Goal: Information Seeking & Learning: Find specific fact

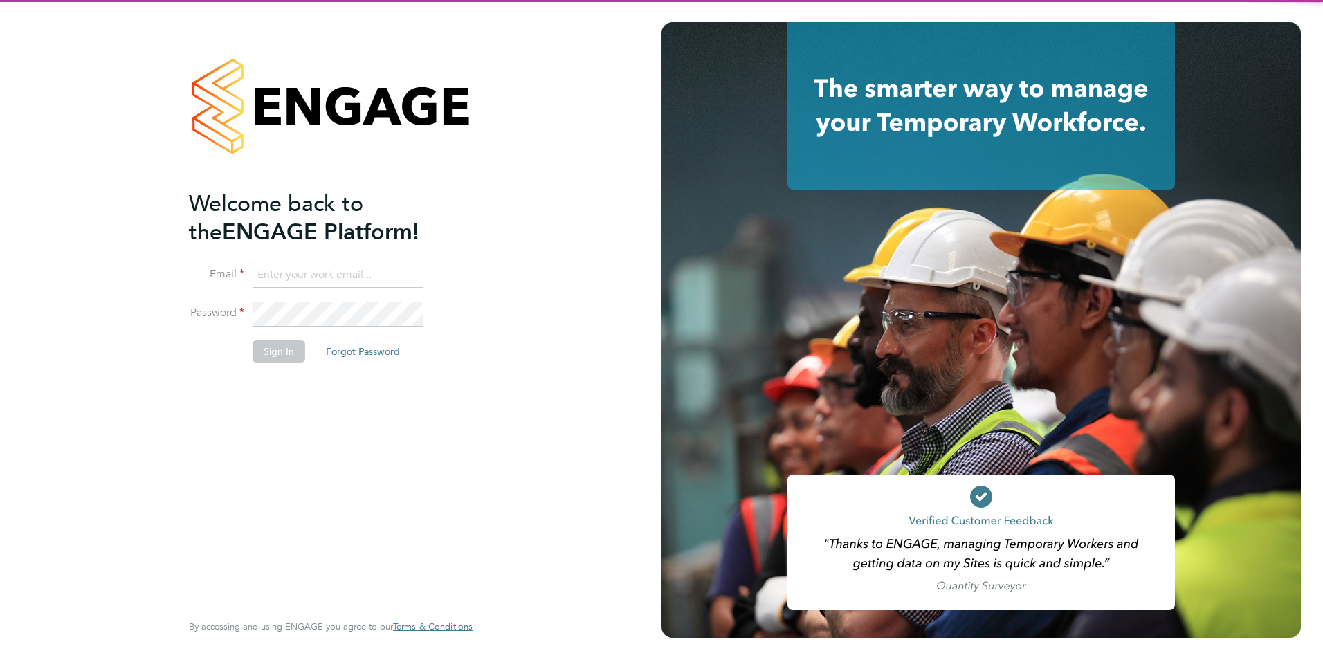
type input "millie.simmons@berryrecruitment.co.uk"
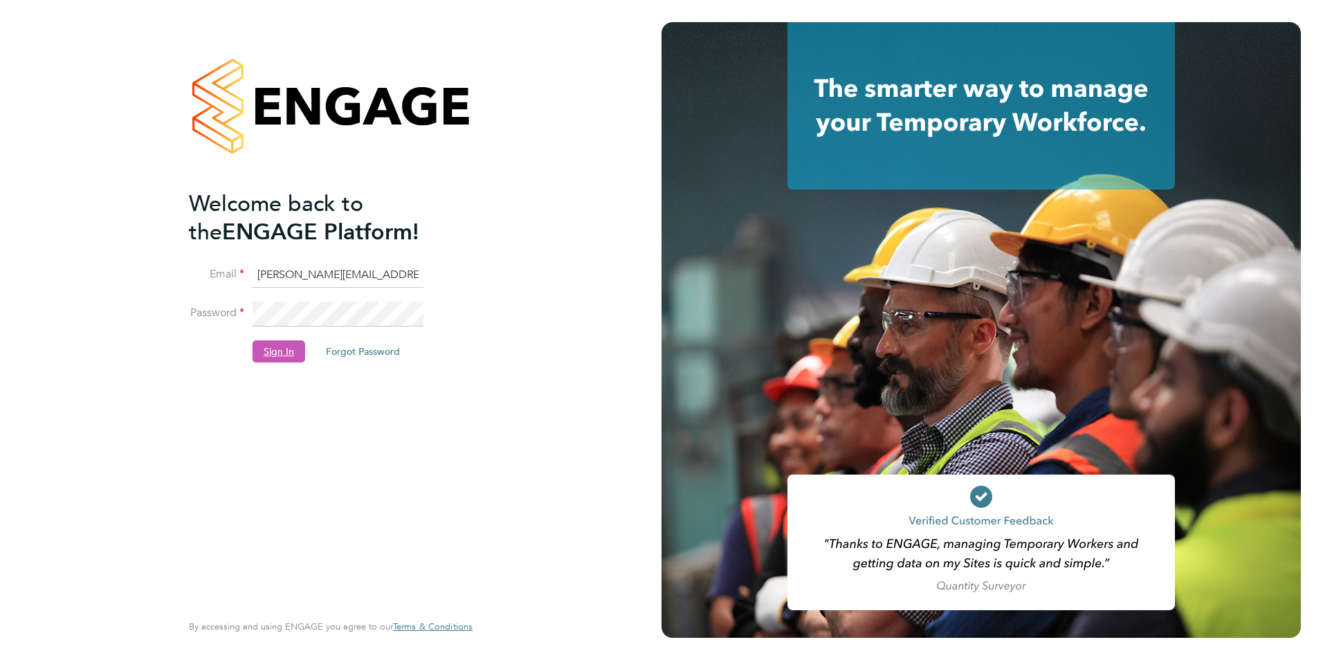
click at [277, 351] on button "Sign In" at bounding box center [278, 351] width 53 height 22
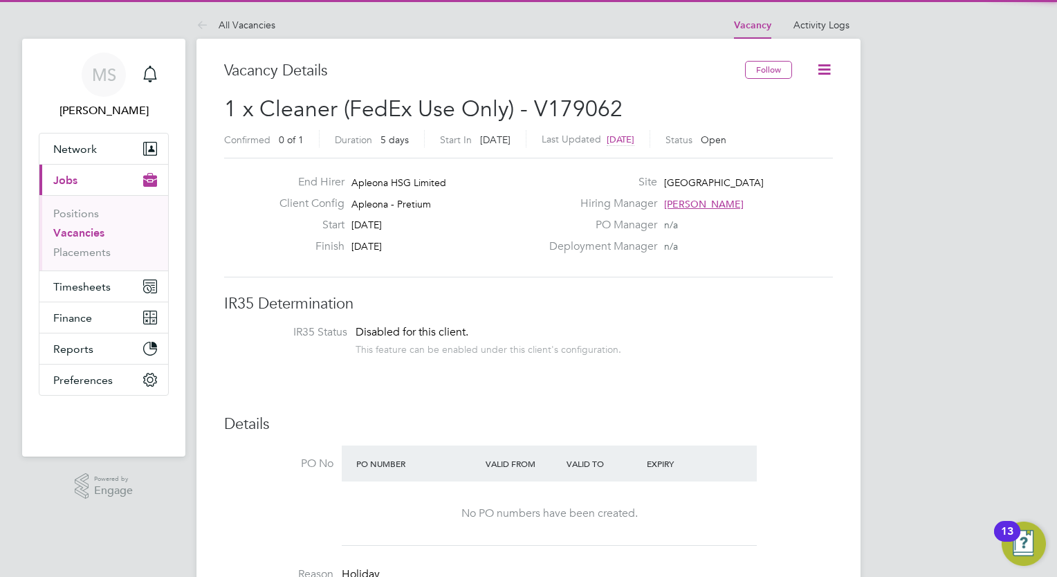
click at [798, 325] on li "IR35 Status Disabled for this client. This feature can be enabled under this cl…" at bounding box center [528, 342] width 581 height 34
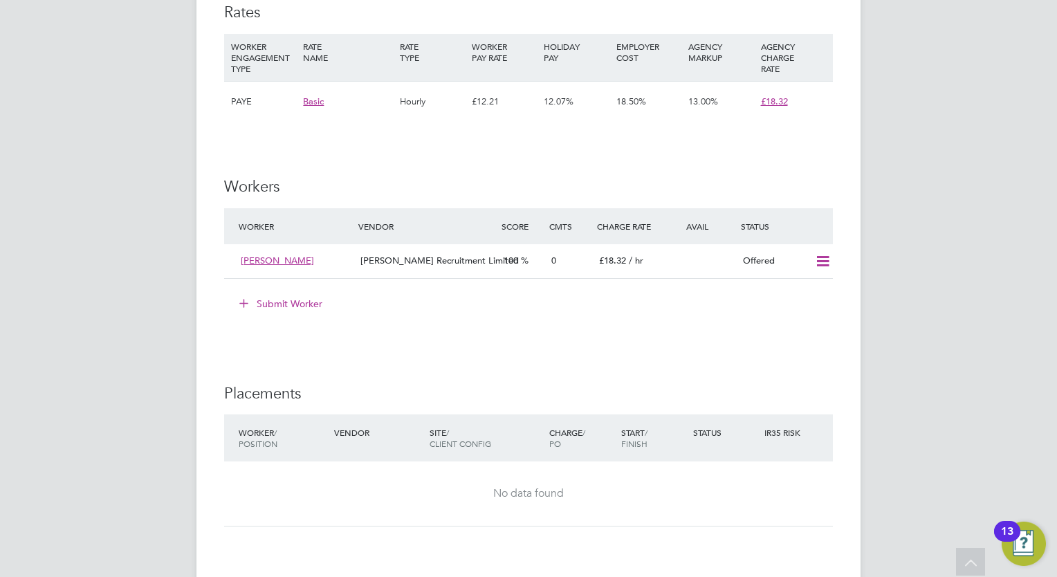
scroll to position [1217, 0]
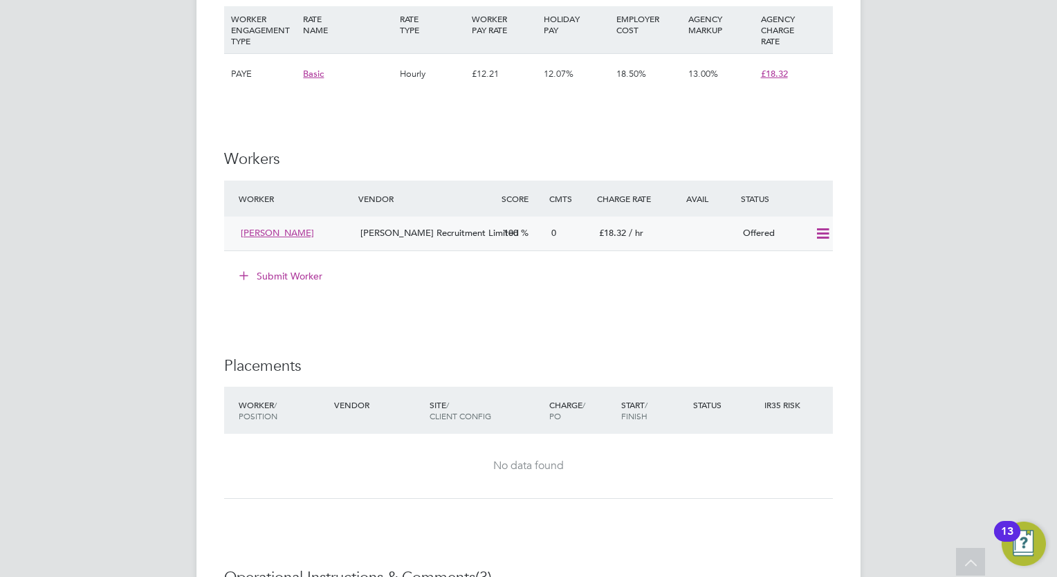
click at [823, 239] on icon at bounding box center [822, 233] width 17 height 11
click at [808, 296] on li "Cancel" at bounding box center [803, 299] width 53 height 19
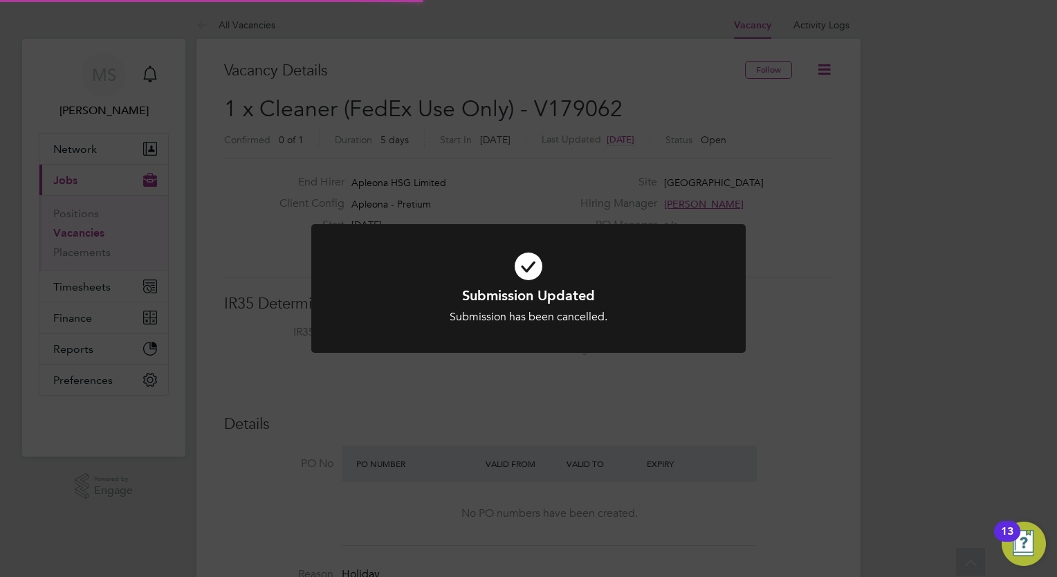
scroll to position [41, 97]
click at [679, 255] on icon at bounding box center [529, 266] width 360 height 54
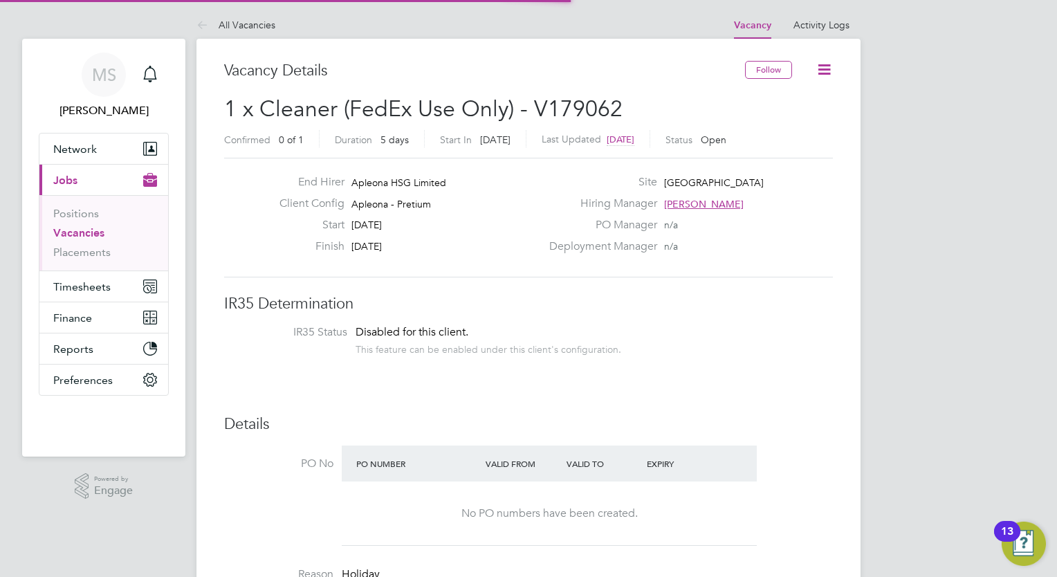
click at [560, 313] on h3 "IR35 Determination" at bounding box center [528, 304] width 609 height 20
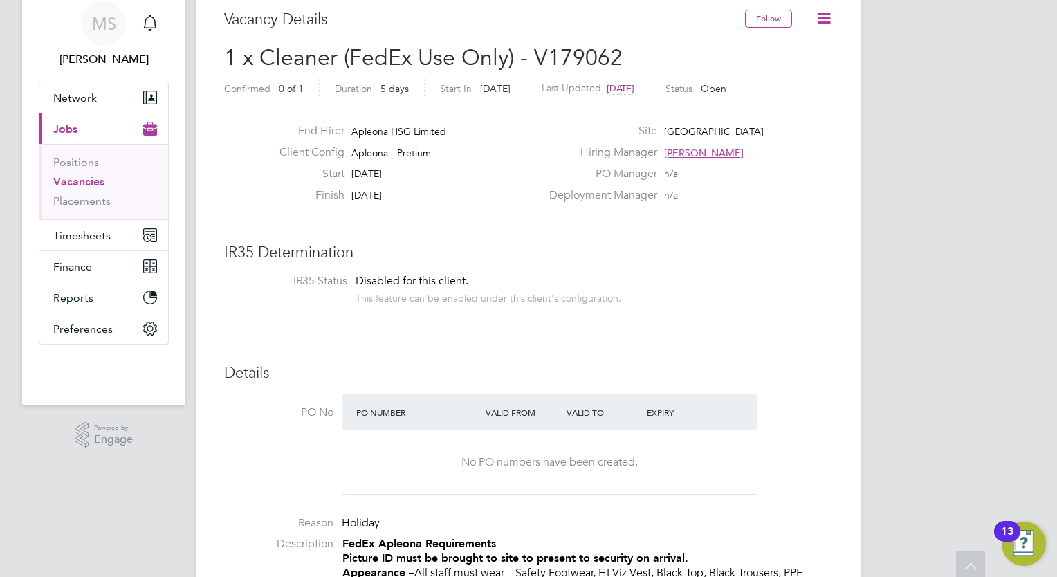
scroll to position [0, 0]
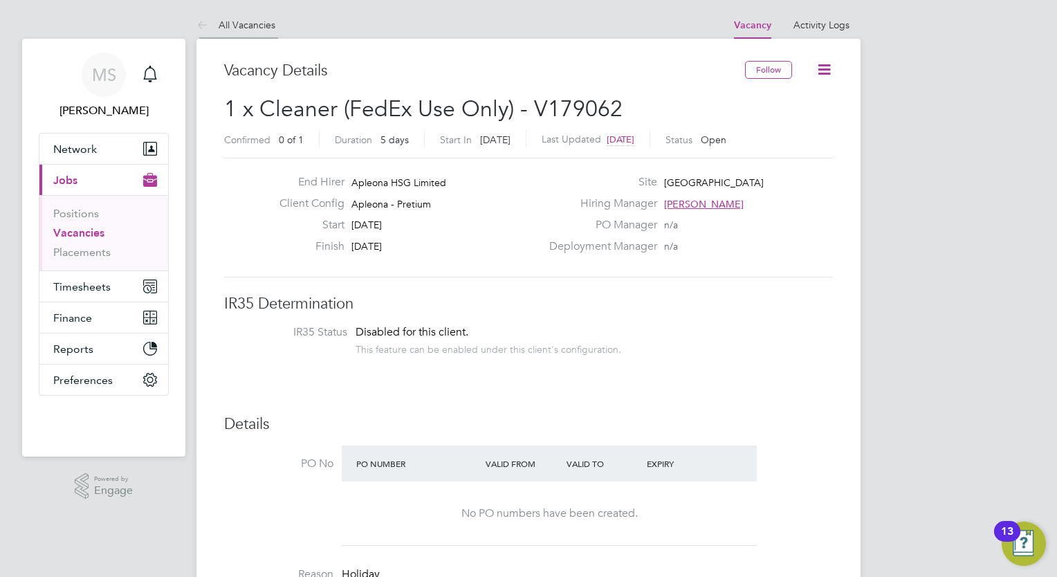
click at [243, 26] on link "All Vacancies" at bounding box center [235, 25] width 79 height 12
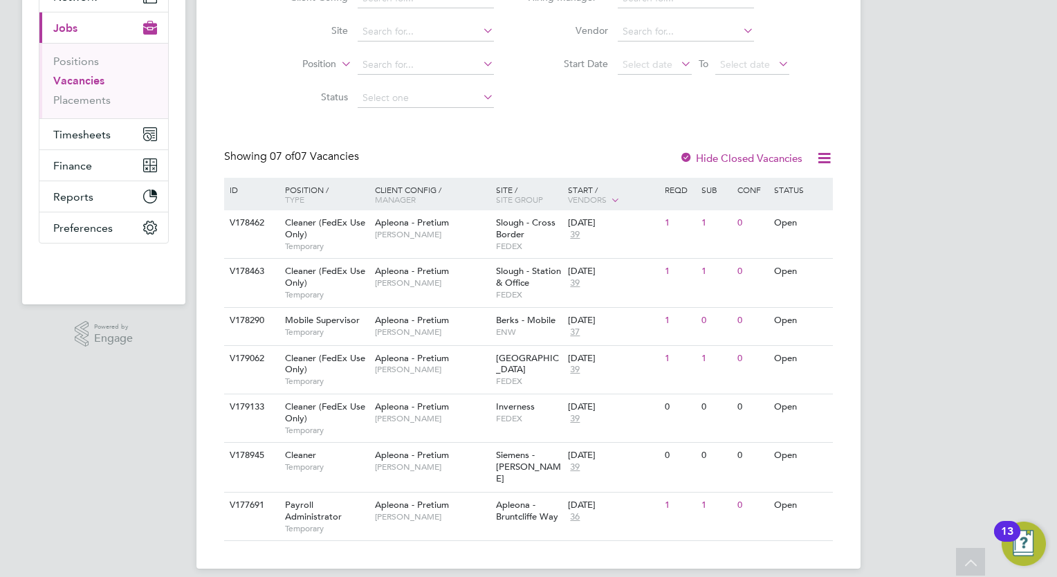
scroll to position [153, 0]
click at [753, 154] on label "Hide Closed Vacancies" at bounding box center [740, 157] width 123 height 13
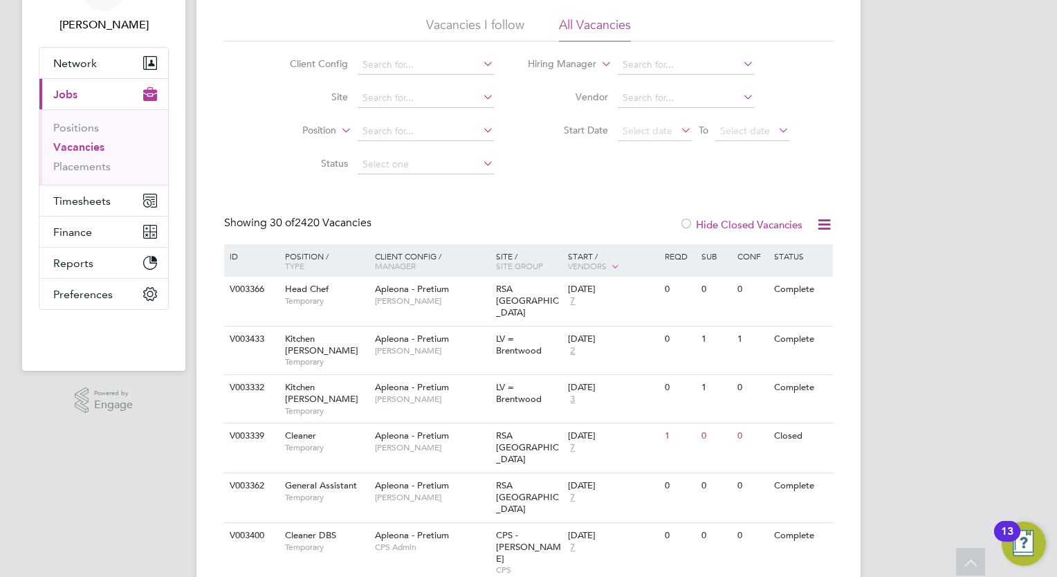
scroll to position [83, 0]
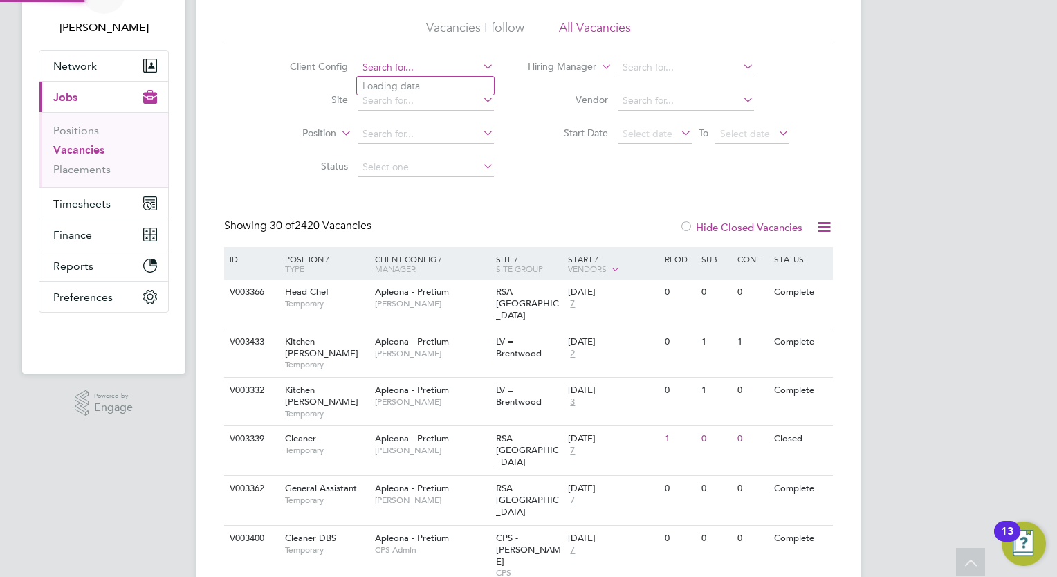
click at [394, 60] on input at bounding box center [426, 67] width 136 height 19
type input "j"
type input "leeds"
drag, startPoint x: 401, startPoint y: 69, endPoint x: 362, endPoint y: 57, distance: 40.0
click at [362, 57] on li "Client Config leeds" at bounding box center [381, 67] width 260 height 33
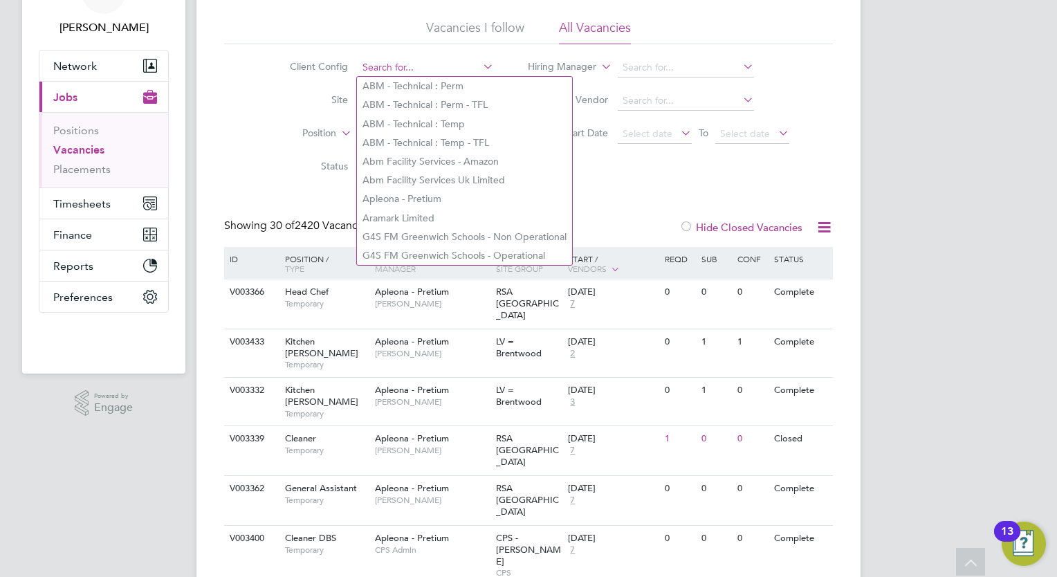
paste input "FedEx Unit B50 Connex,"
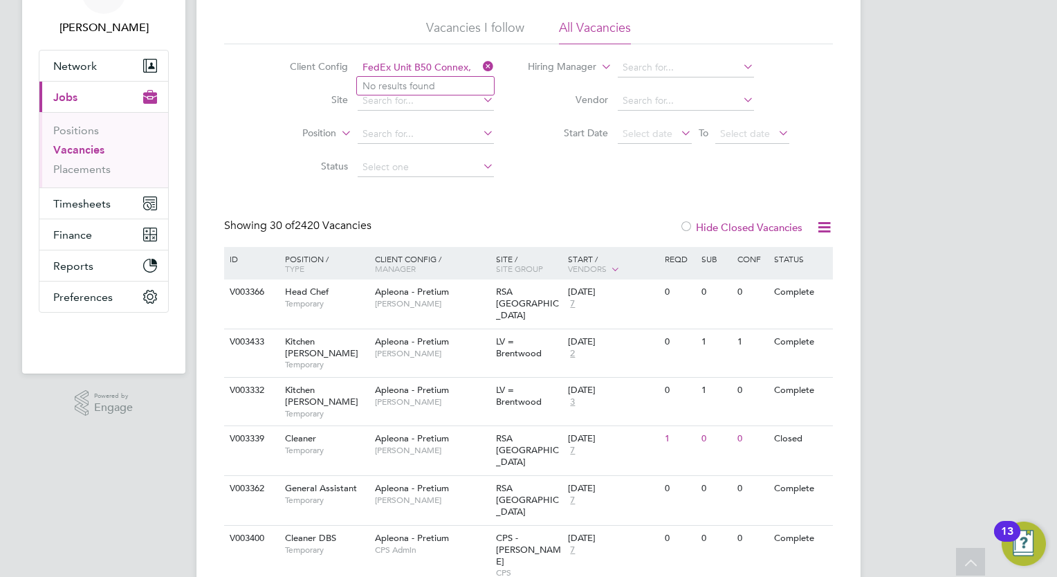
drag, startPoint x: 468, startPoint y: 68, endPoint x: 432, endPoint y: 65, distance: 35.4
click at [432, 65] on input "FedEx Unit B50 Connex," at bounding box center [426, 67] width 136 height 19
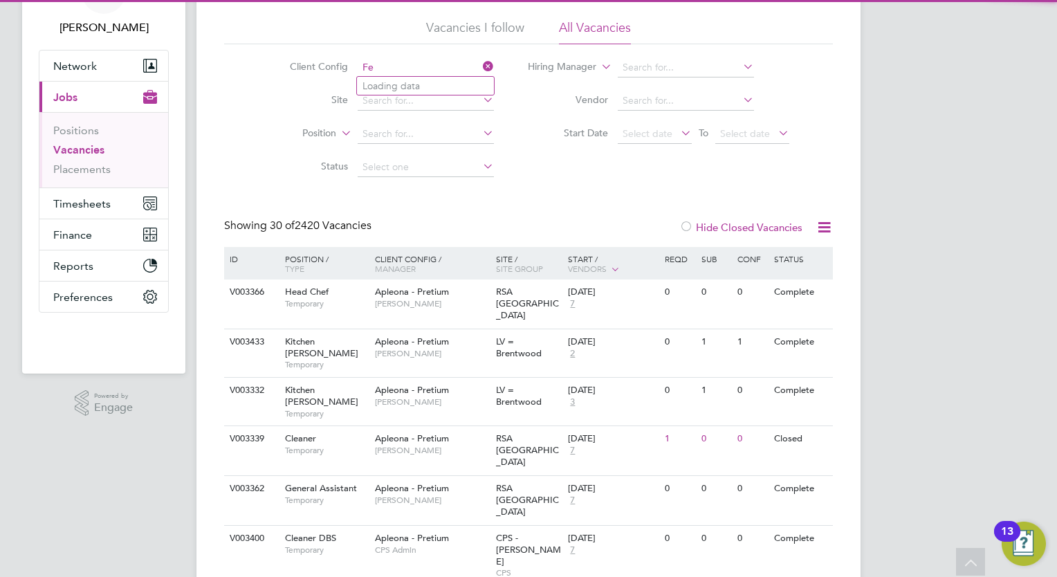
type input "F"
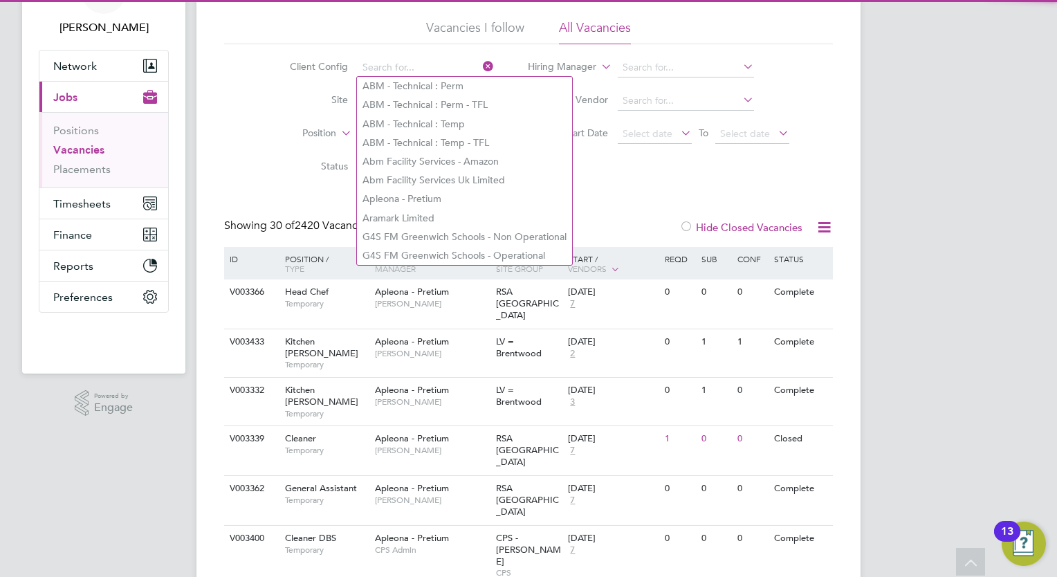
click at [302, 98] on label "Site" at bounding box center [308, 99] width 80 height 12
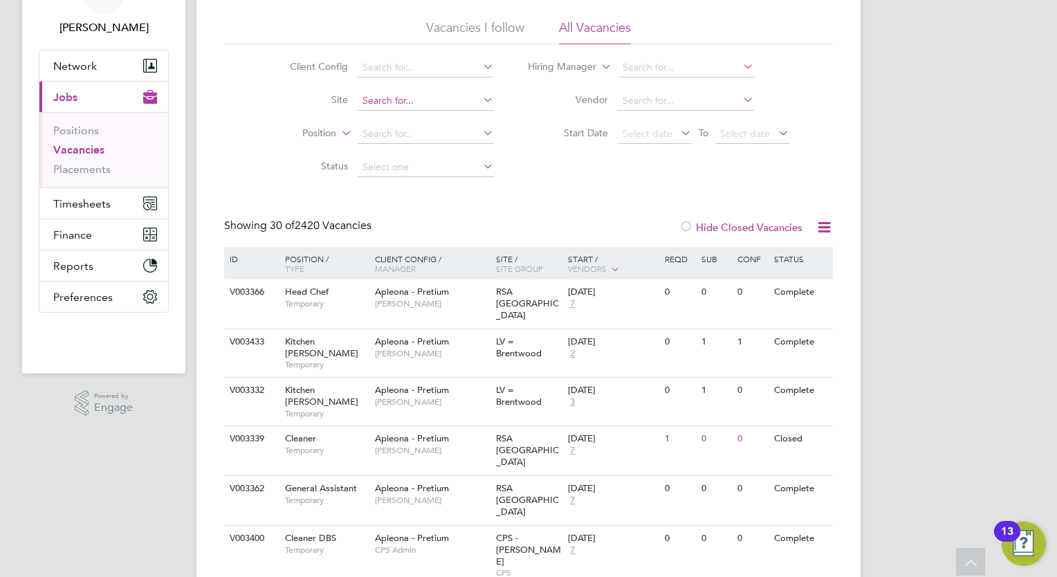
click at [385, 103] on input at bounding box center [426, 100] width 136 height 19
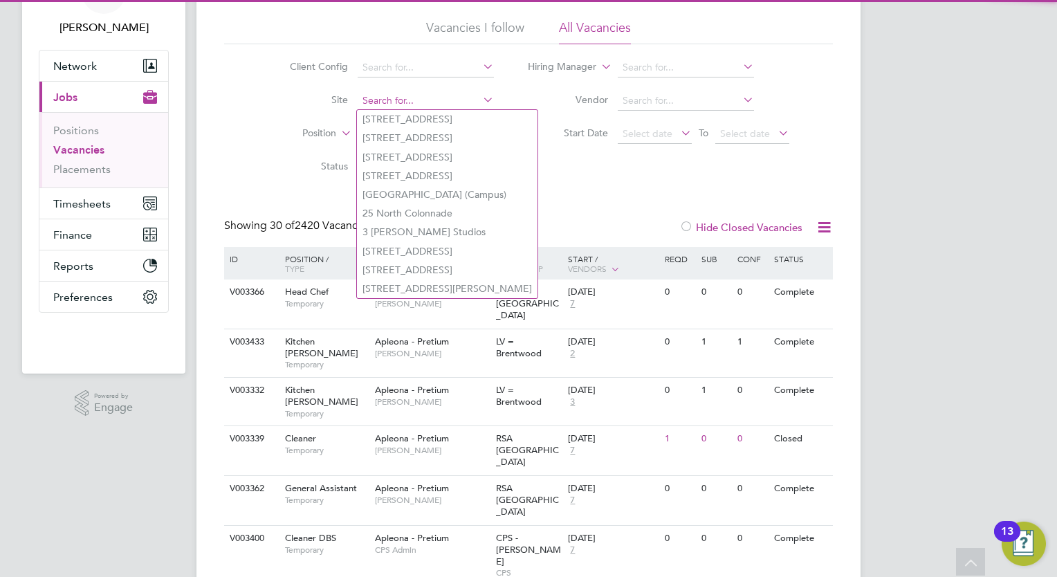
paste input "FedEx Unit B50 Connex,"
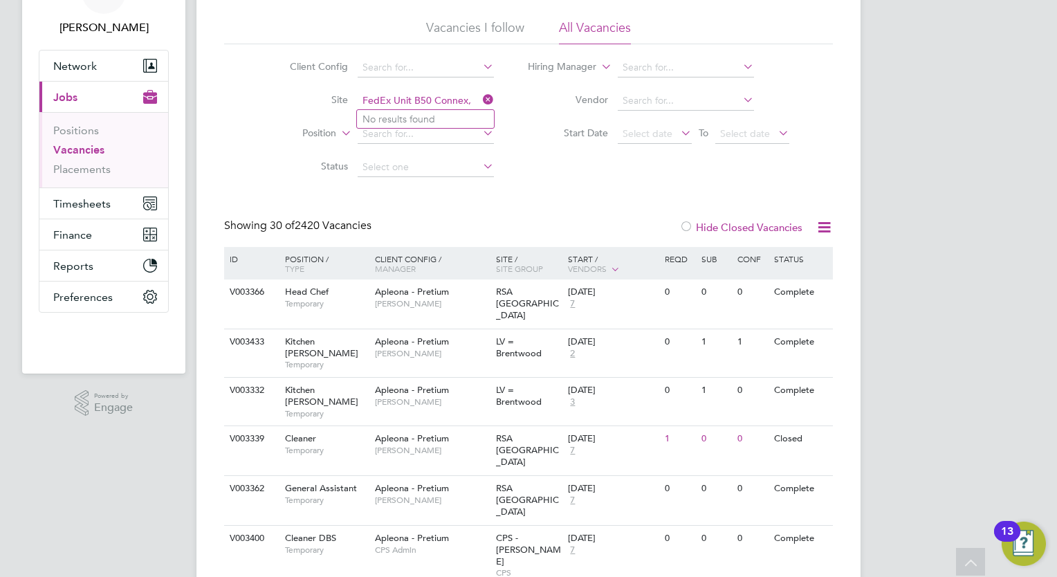
drag, startPoint x: 473, startPoint y: 94, endPoint x: 426, endPoint y: 93, distance: 47.0
click at [426, 93] on input "FedEx Unit B50 Connex," at bounding box center [426, 100] width 136 height 19
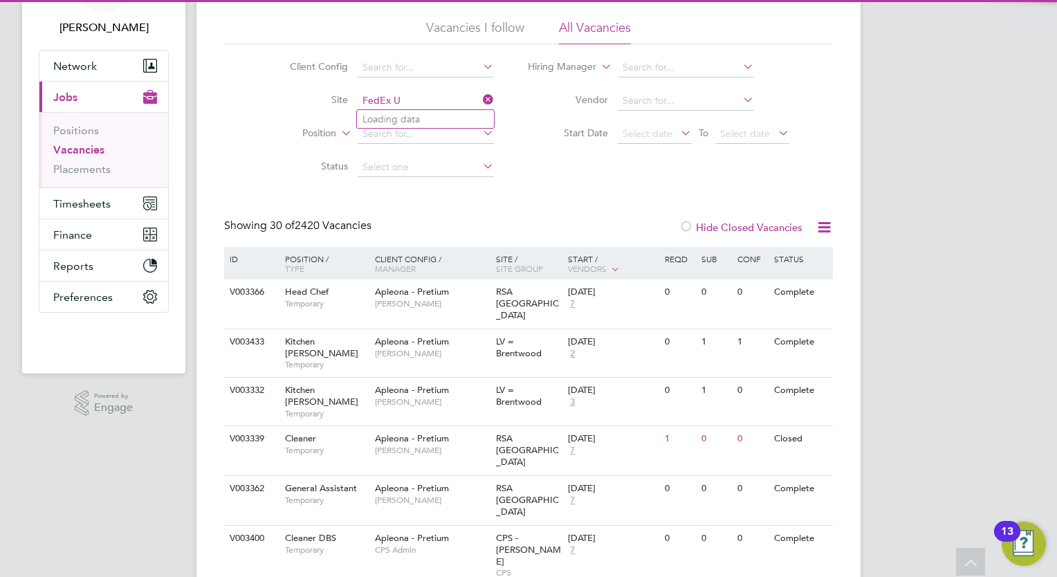
type input "FedEx"
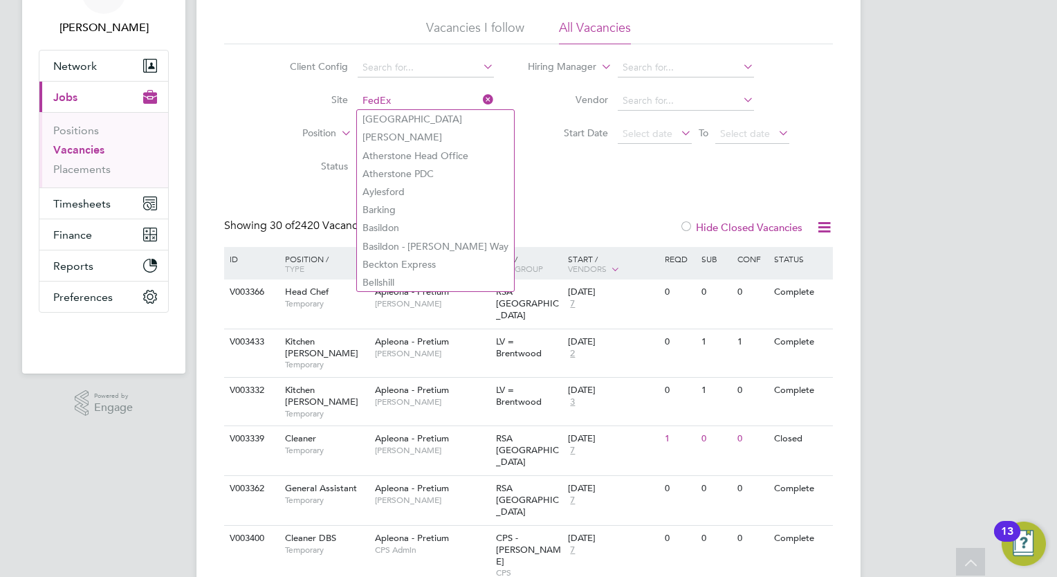
drag, startPoint x: 412, startPoint y: 98, endPoint x: 333, endPoint y: 98, distance: 78.9
click at [333, 98] on li "Site FedEx" at bounding box center [381, 100] width 260 height 33
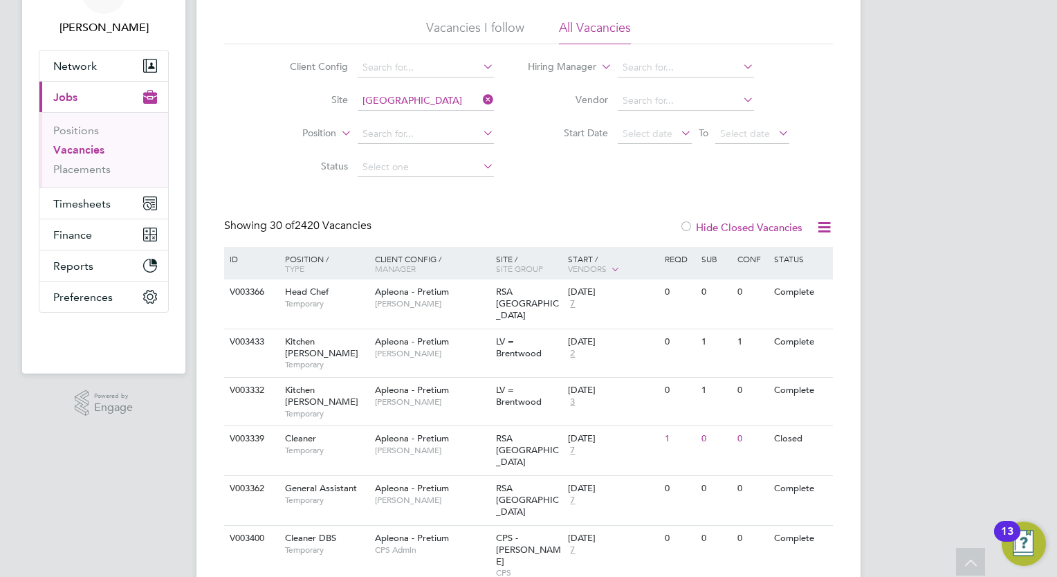
click at [444, 238] on li "[GEOGRAPHIC_DATA]" at bounding box center [455, 230] width 197 height 19
type input "[GEOGRAPHIC_DATA]"
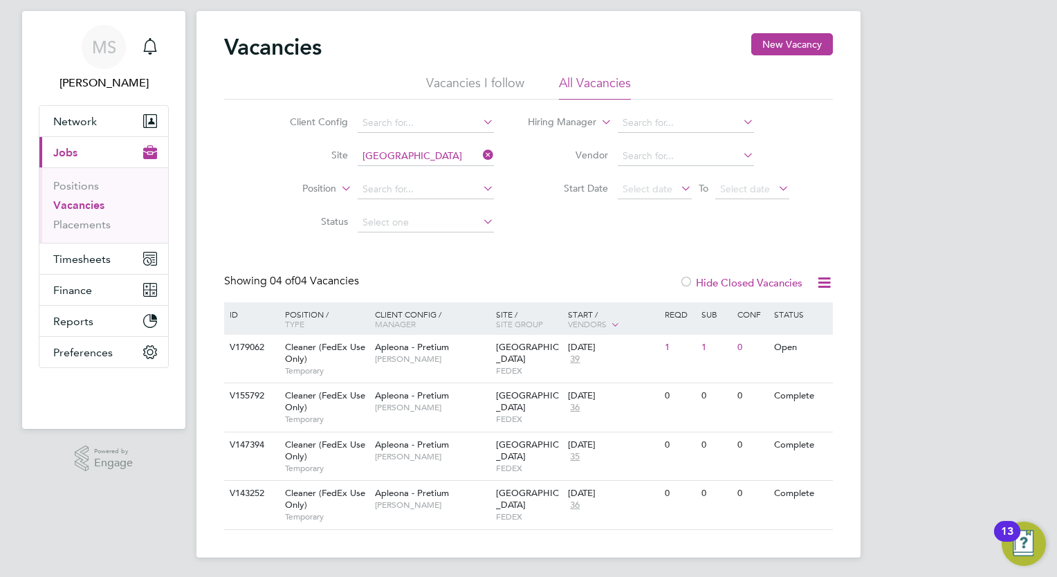
scroll to position [29, 0]
click at [812, 396] on icon at bounding box center [814, 395] width 14 height 17
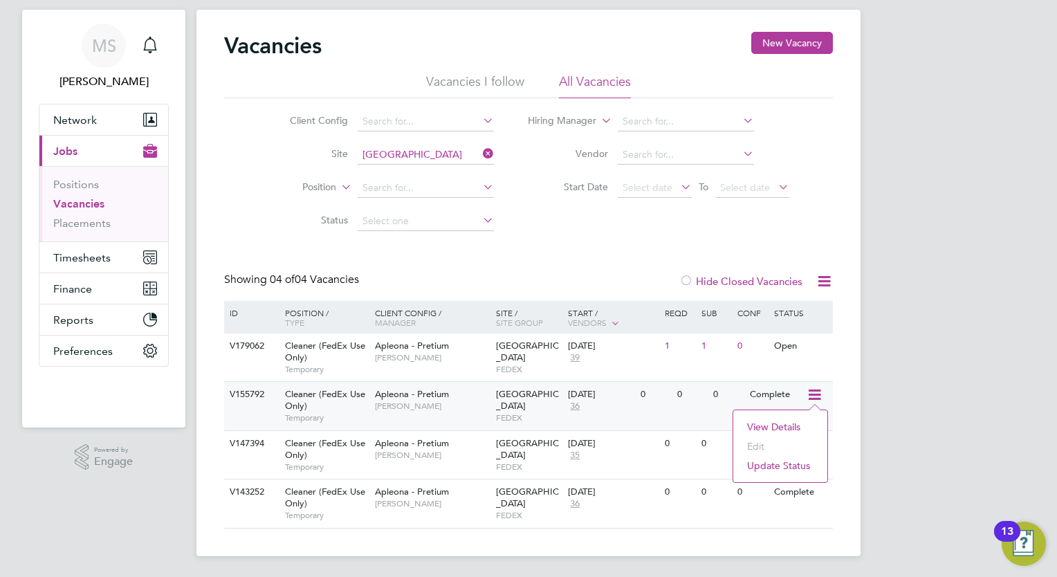
click at [760, 428] on li "View Details" at bounding box center [780, 426] width 80 height 19
click at [820, 395] on icon at bounding box center [814, 395] width 14 height 17
click at [769, 421] on li "View Details" at bounding box center [780, 426] width 80 height 19
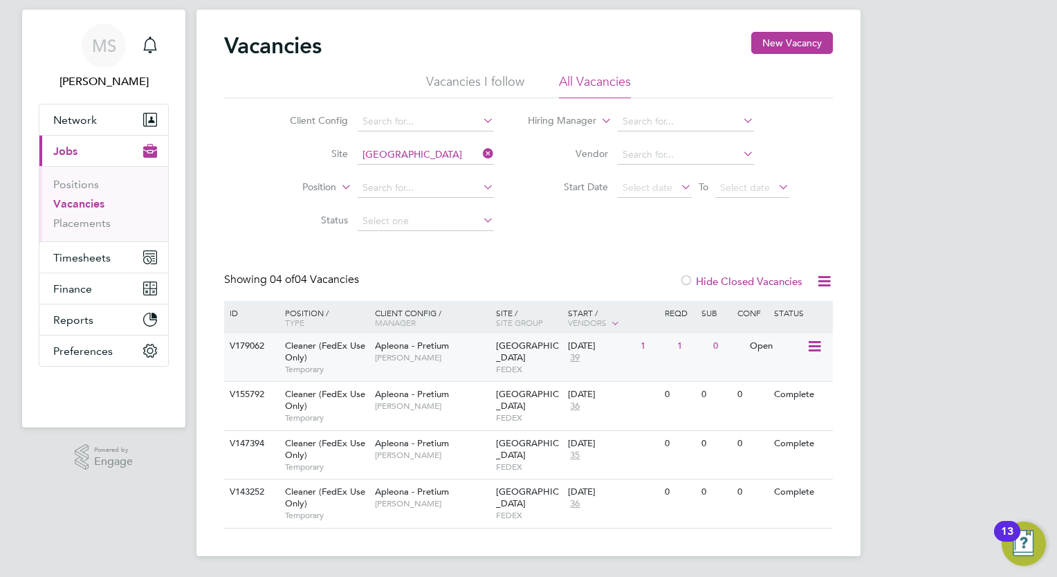
click at [426, 342] on span "Apleona - Pretium" at bounding box center [412, 346] width 74 height 12
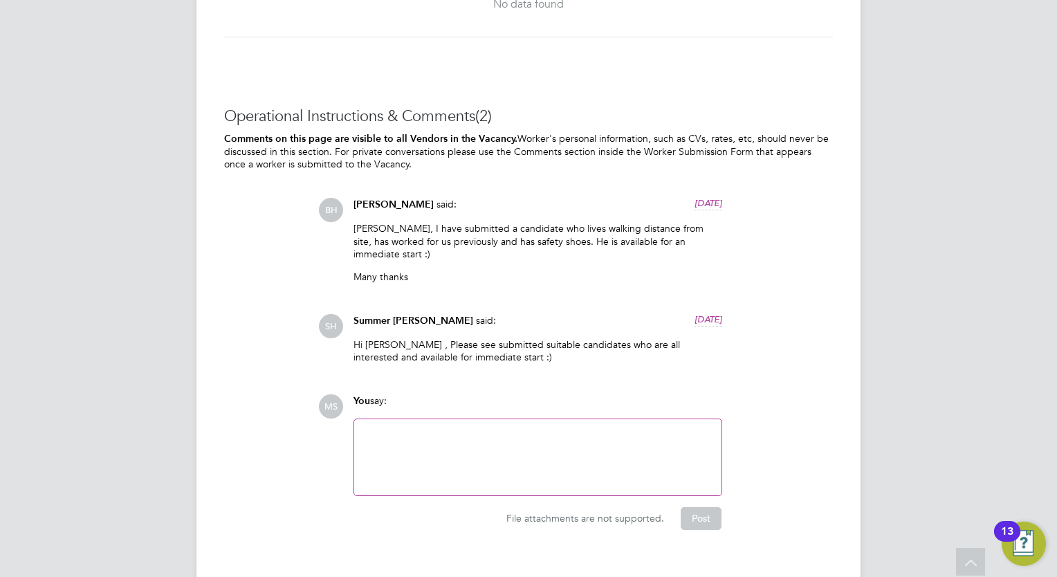
scroll to position [1684, 0]
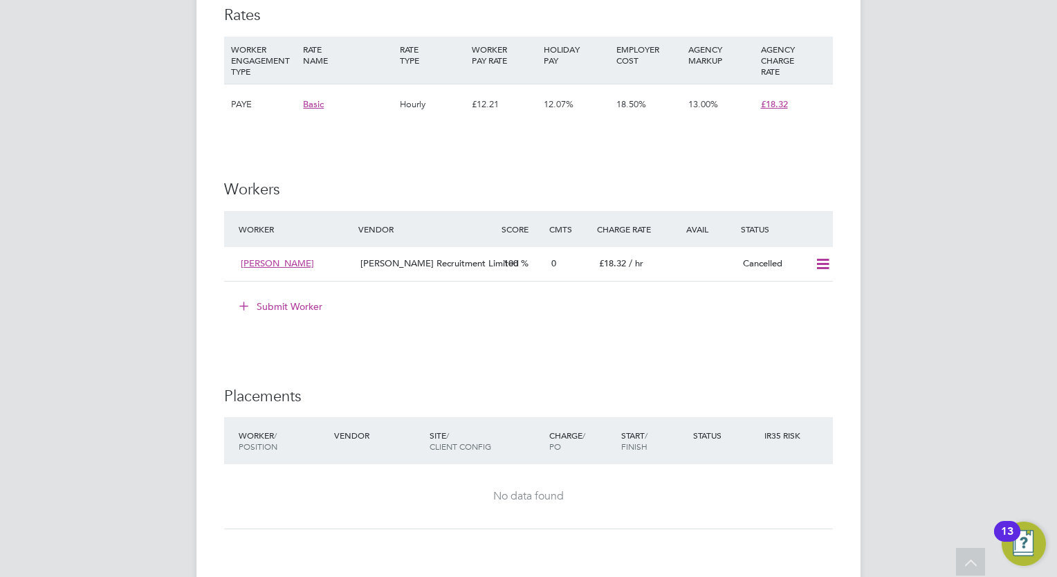
scroll to position [1190, 0]
click at [827, 267] on icon at bounding box center [822, 261] width 17 height 11
click at [669, 353] on div "IR35 Determination IR35 Status Disabled for this client. This feature can be en…" at bounding box center [528, 75] width 609 height 1942
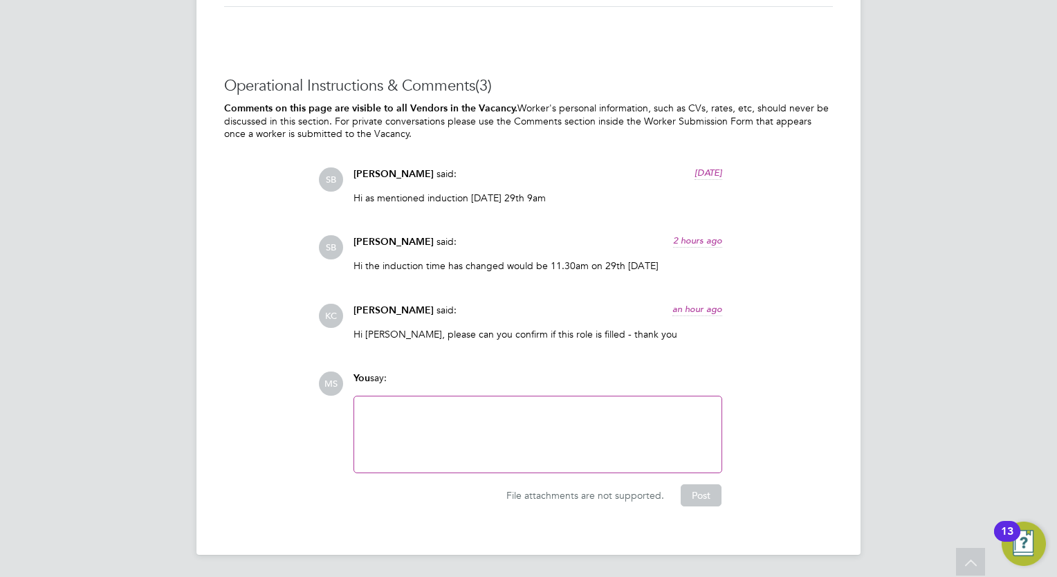
scroll to position [1724, 0]
click at [420, 307] on span "Karen Chatfield" at bounding box center [393, 310] width 80 height 12
drag, startPoint x: 422, startPoint y: 313, endPoint x: 354, endPoint y: 304, distance: 68.3
click at [354, 304] on span "Karen Chatfield" at bounding box center [393, 310] width 80 height 12
drag, startPoint x: 354, startPoint y: 304, endPoint x: 365, endPoint y: 310, distance: 12.4
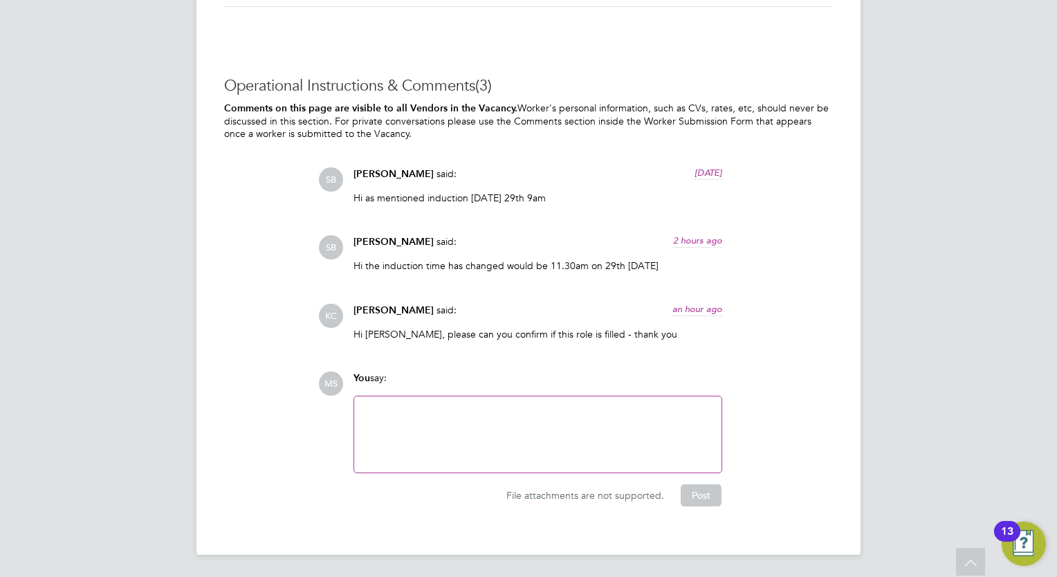
copy span "Karen Chatfield"
click at [523, 353] on div "Operational Instructions & Comments (3) Comments on this page are visible to al…" at bounding box center [528, 291] width 609 height 430
drag, startPoint x: 620, startPoint y: 319, endPoint x: 440, endPoint y: 341, distance: 181.9
click at [440, 341] on div "Karen Chatfield said: an hour ago Hi Suzanne, please can you confirm if this ro…" at bounding box center [538, 327] width 383 height 47
drag, startPoint x: 440, startPoint y: 341, endPoint x: 504, endPoint y: 358, distance: 66.6
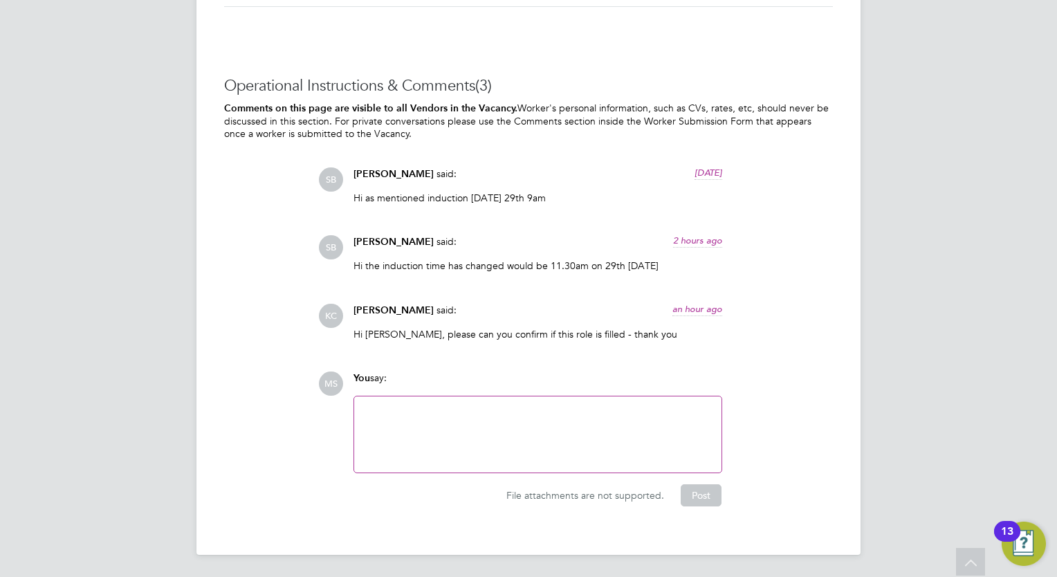
click at [504, 358] on div "Operational Instructions & Comments (3) Comments on this page are visible to al…" at bounding box center [528, 291] width 609 height 430
drag, startPoint x: 643, startPoint y: 342, endPoint x: 477, endPoint y: 325, distance: 166.8
click at [477, 325] on div "Karen Chatfield said: an hour ago Hi Suzanne, please can you confirm if this ro…" at bounding box center [538, 327] width 383 height 47
drag, startPoint x: 477, startPoint y: 325, endPoint x: 605, endPoint y: 500, distance: 216.4
click at [605, 500] on span "File attachments are not supported." at bounding box center [585, 495] width 158 height 12
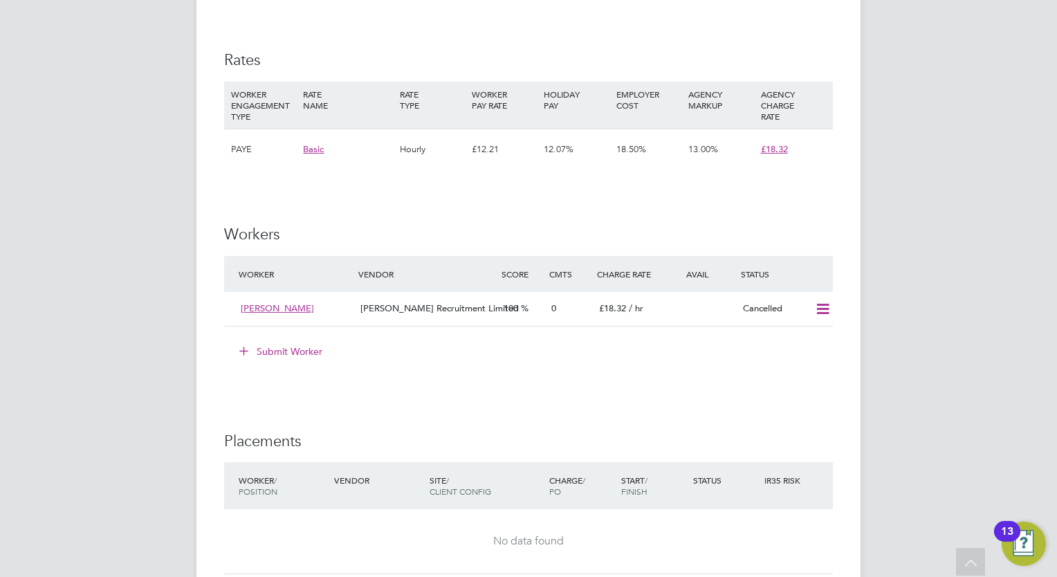
scroll to position [1143, 0]
click at [829, 314] on icon at bounding box center [822, 308] width 17 height 11
click at [598, 448] on h3 "Placements" at bounding box center [528, 441] width 609 height 20
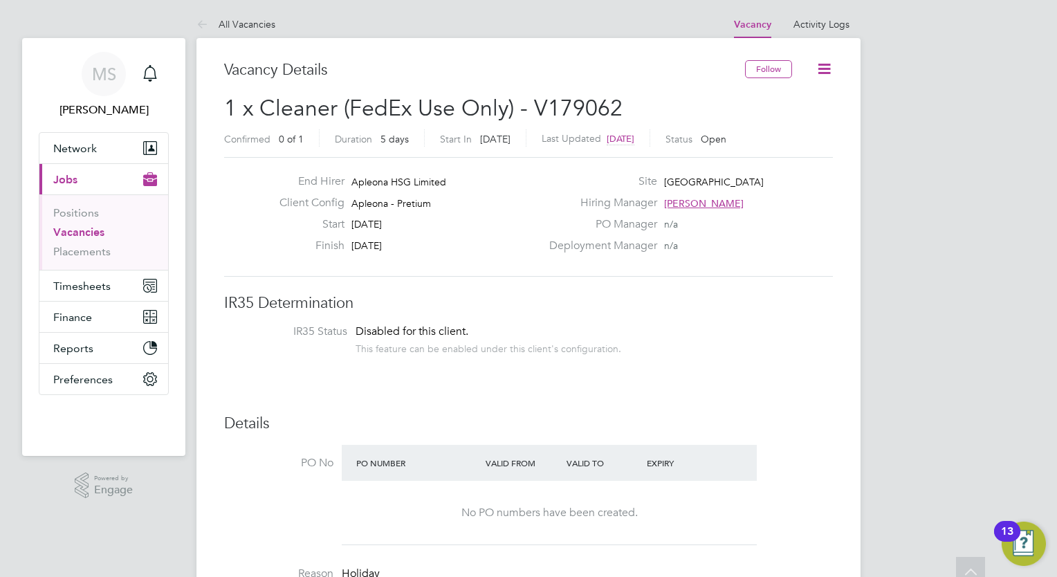
scroll to position [0, 0]
click at [232, 21] on link "All Vacancies" at bounding box center [235, 25] width 79 height 12
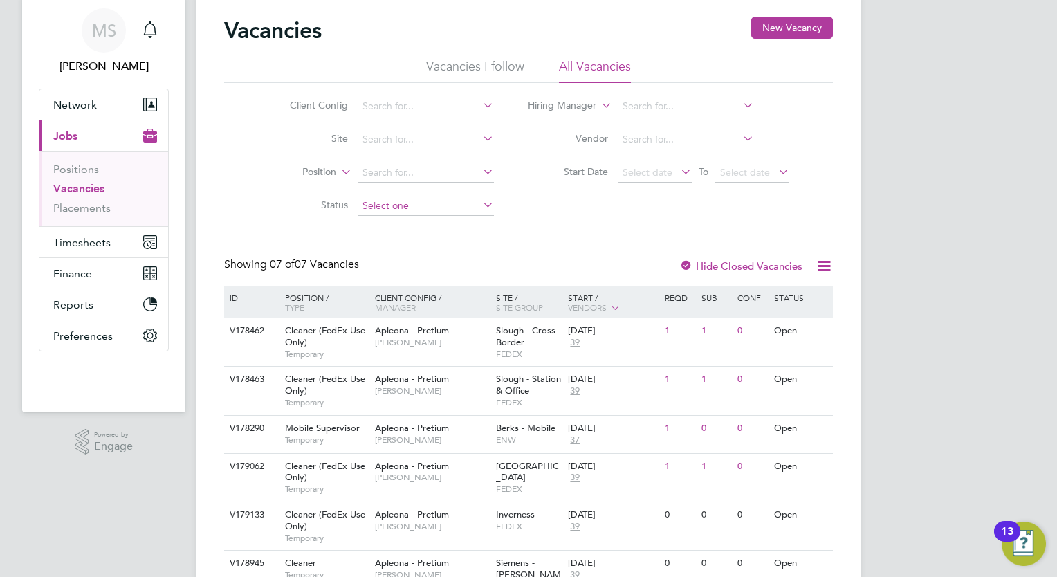
scroll to position [55, 0]
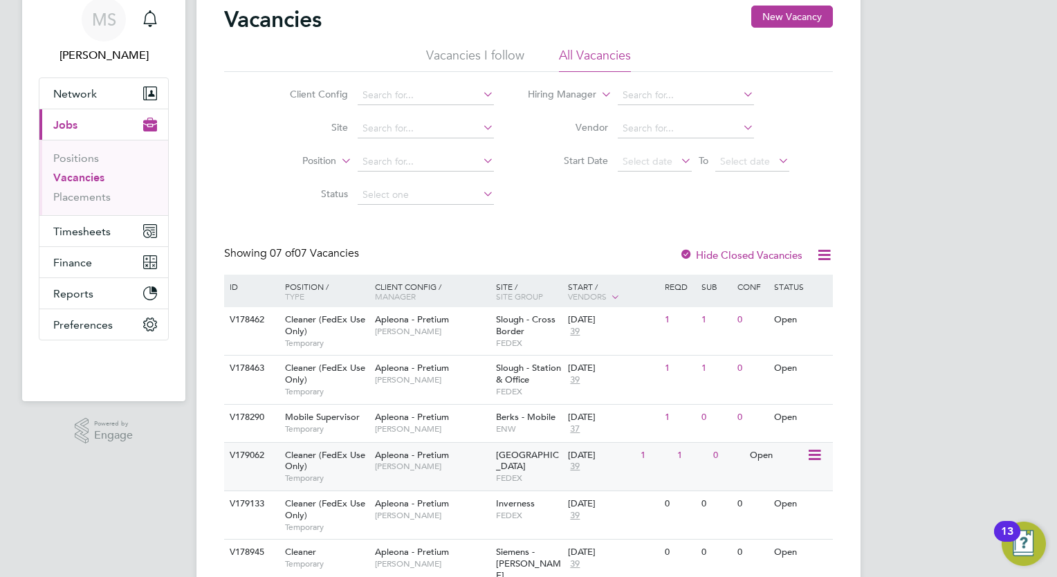
click at [425, 458] on span "Apleona - Pretium" at bounding box center [412, 455] width 74 height 12
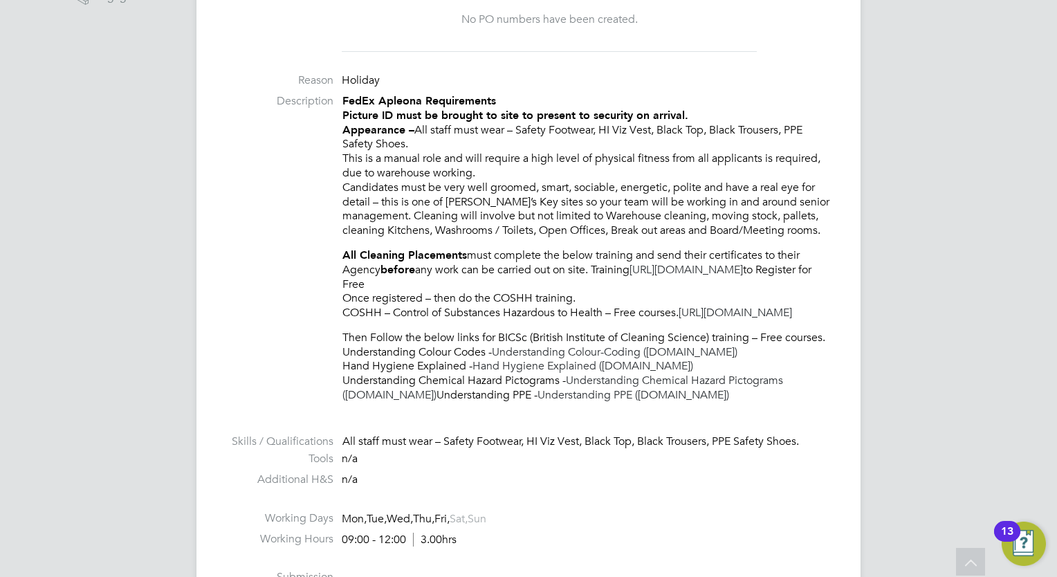
scroll to position [479, 0]
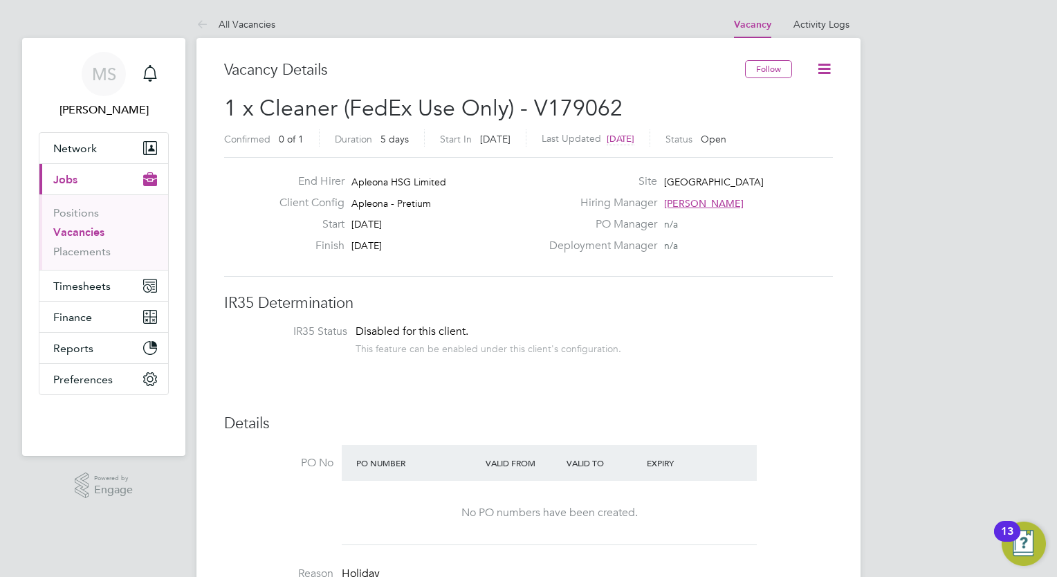
scroll to position [0, 0]
click at [825, 65] on icon at bounding box center [824, 69] width 17 height 17
click at [514, 219] on div "Start [DATE]" at bounding box center [404, 228] width 273 height 21
drag, startPoint x: 596, startPoint y: 230, endPoint x: 252, endPoint y: 62, distance: 383.3
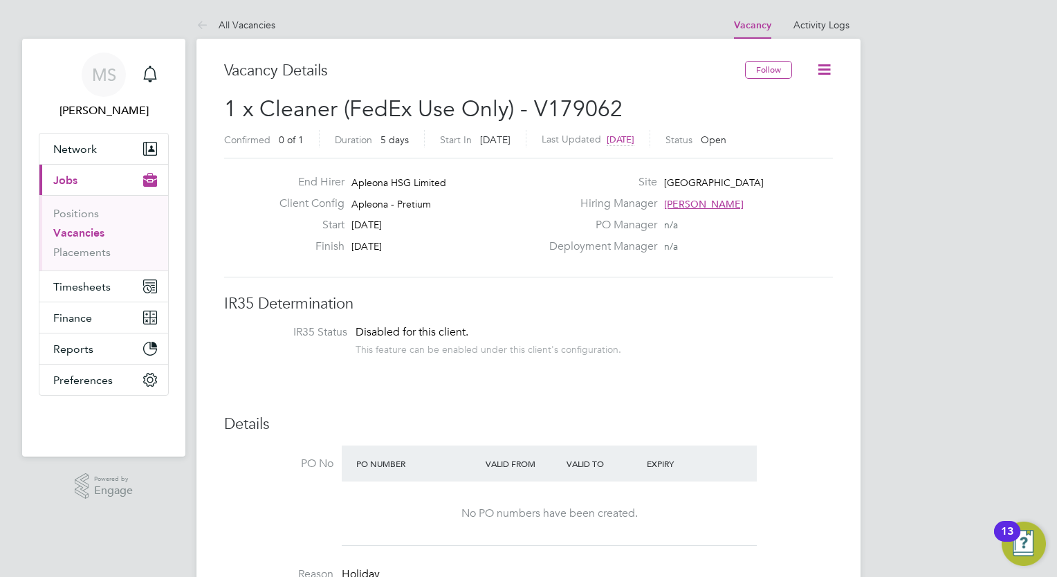
click at [596, 230] on label "PO Manager" at bounding box center [599, 225] width 116 height 15
click at [261, 21] on link "All Vacancies" at bounding box center [235, 25] width 79 height 12
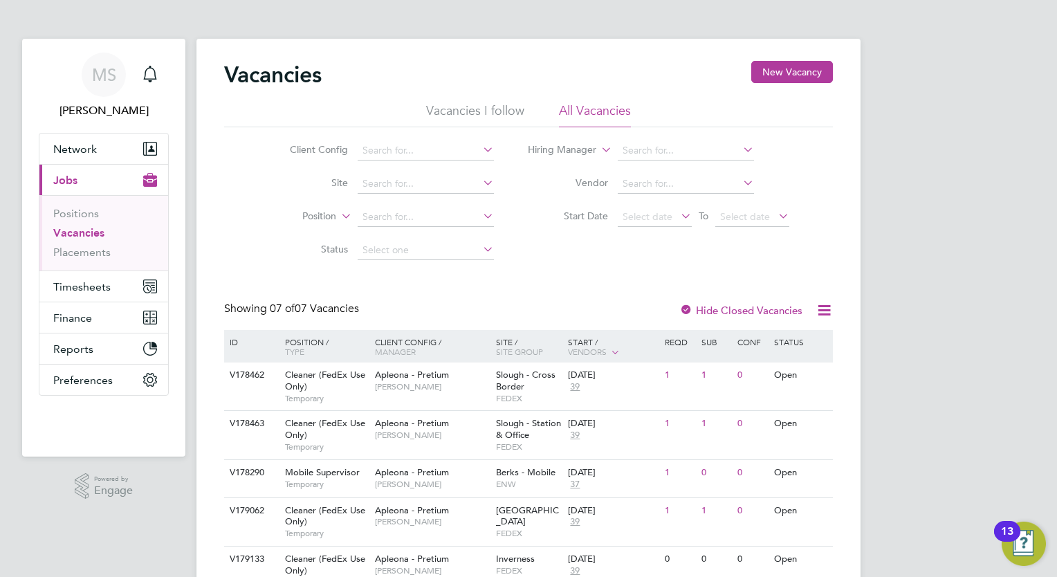
click at [894, 362] on div "[PERSON_NAME] Notifications Applications: Network Team Members Businesses Sites…" at bounding box center [528, 371] width 1057 height 743
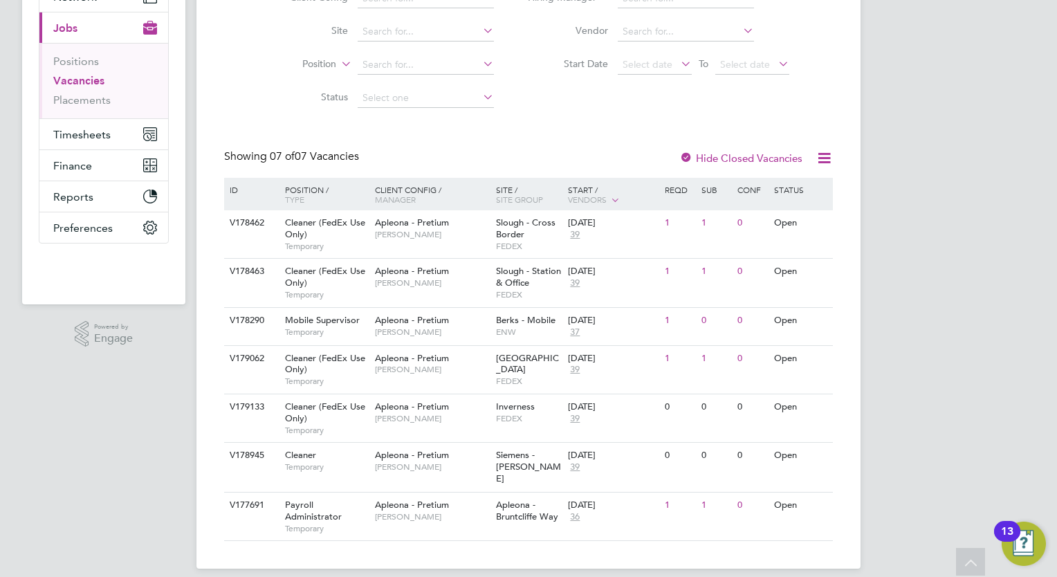
scroll to position [153, 0]
click at [437, 358] on span "Apleona - Pretium" at bounding box center [412, 357] width 74 height 12
drag, startPoint x: 1055, startPoint y: 212, endPoint x: 1056, endPoint y: 3, distance: 208.2
click at [1056, 3] on html "[PERSON_NAME] Notifications Applications: Network Team Members Businesses Sites…" at bounding box center [528, 218] width 1057 height 743
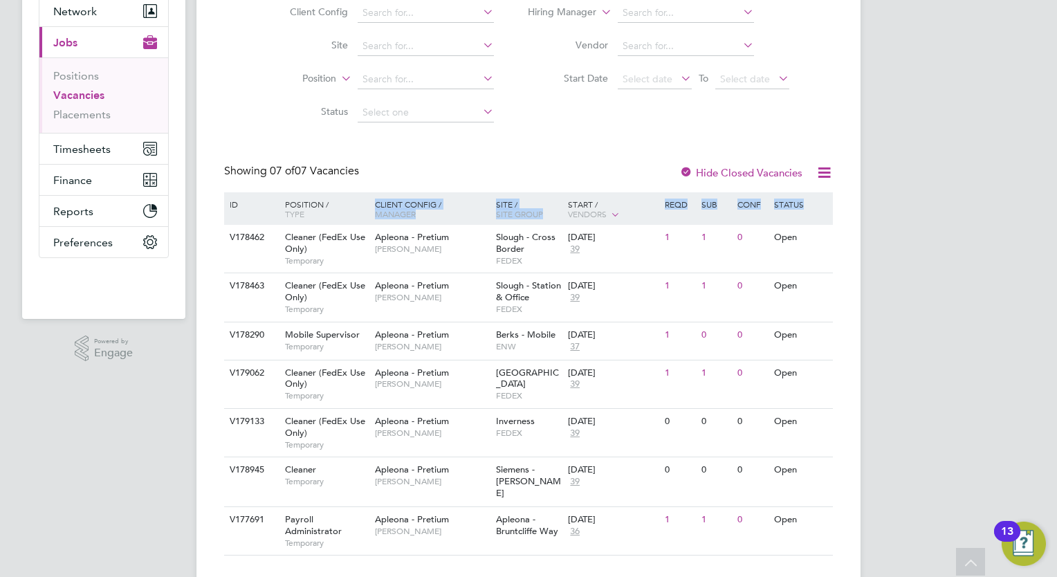
click at [1035, 178] on div "[PERSON_NAME] Notifications Applications: Network Team Members Businesses Sites…" at bounding box center [528, 233] width 1057 height 743
drag, startPoint x: 1035, startPoint y: 178, endPoint x: 938, endPoint y: 209, distance: 101.5
click at [938, 209] on div "[PERSON_NAME] Notifications Applications: Network Team Members Businesses Sites…" at bounding box center [528, 233] width 1057 height 743
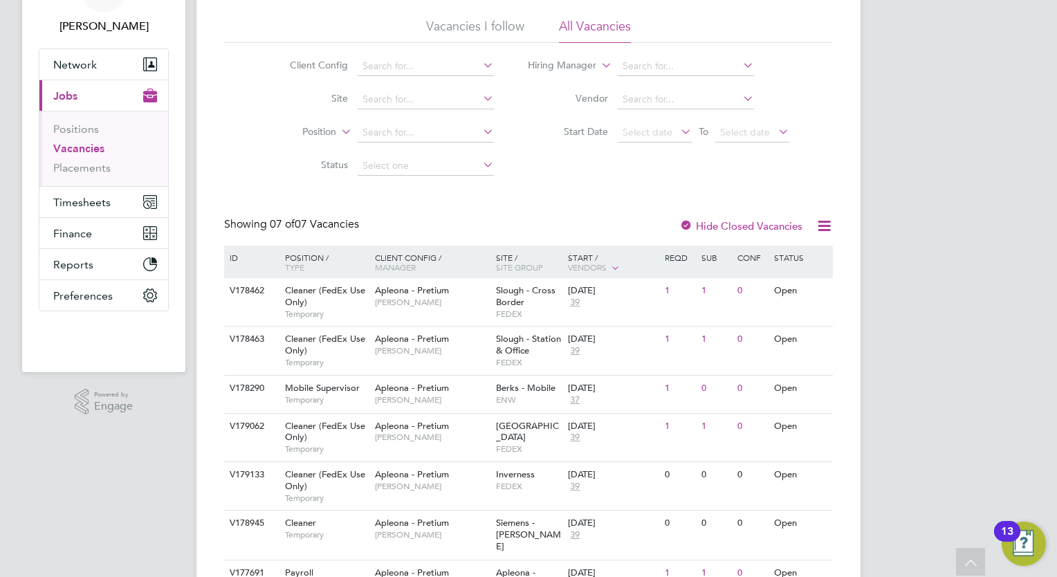
scroll to position [82, 0]
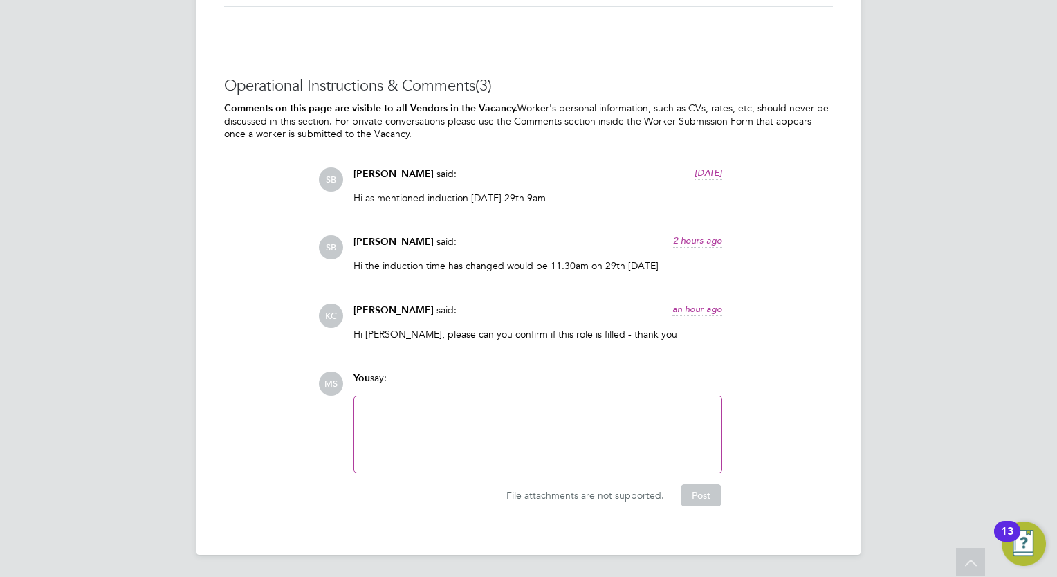
scroll to position [1724, 0]
click at [459, 434] on div at bounding box center [537, 434] width 351 height 59
click at [700, 492] on button "Post" at bounding box center [701, 495] width 41 height 22
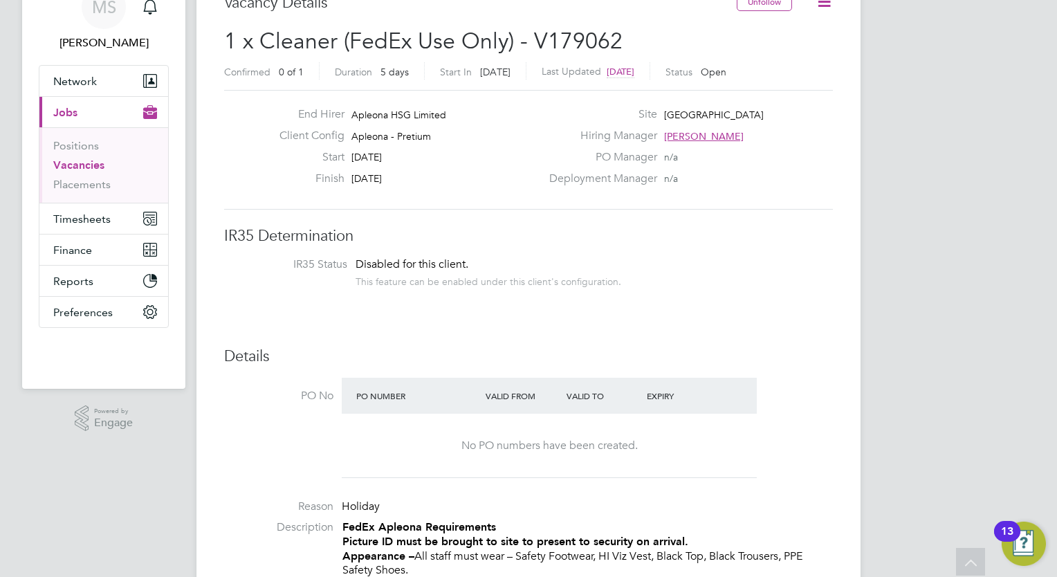
scroll to position [64, 0]
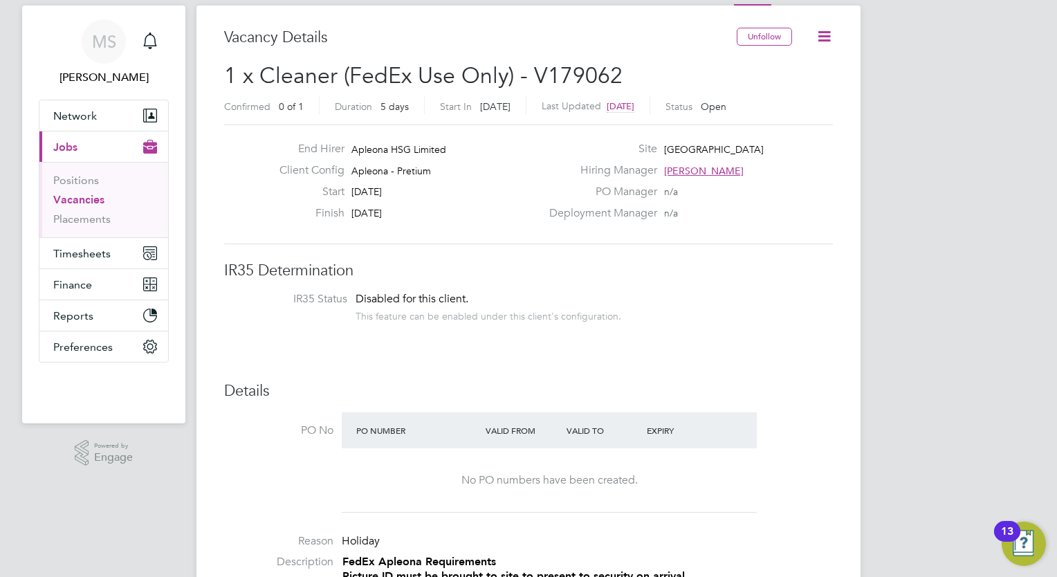
scroll to position [55, 0]
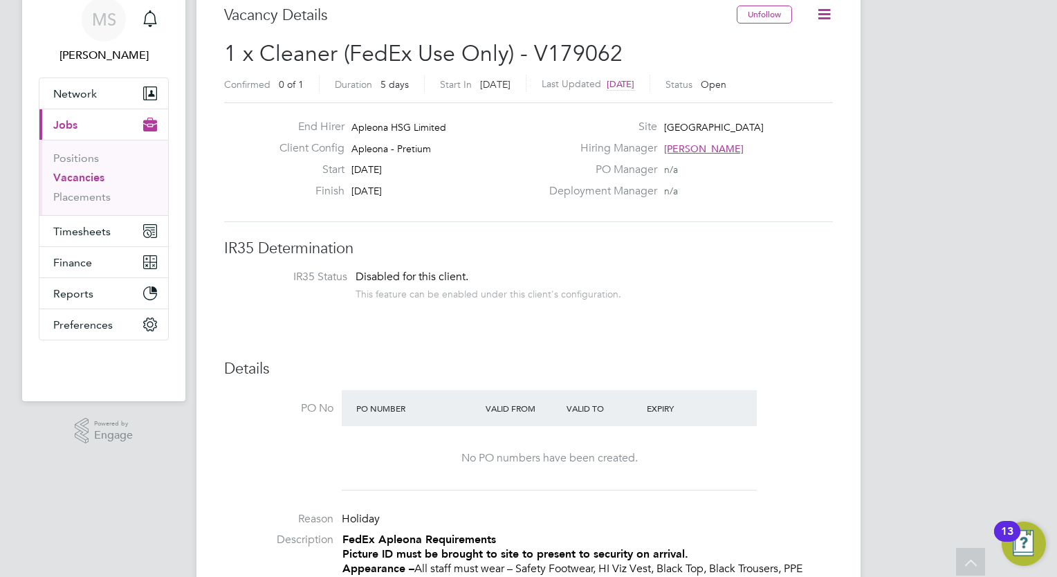
click at [683, 151] on span "[PERSON_NAME]" at bounding box center [704, 149] width 80 height 12
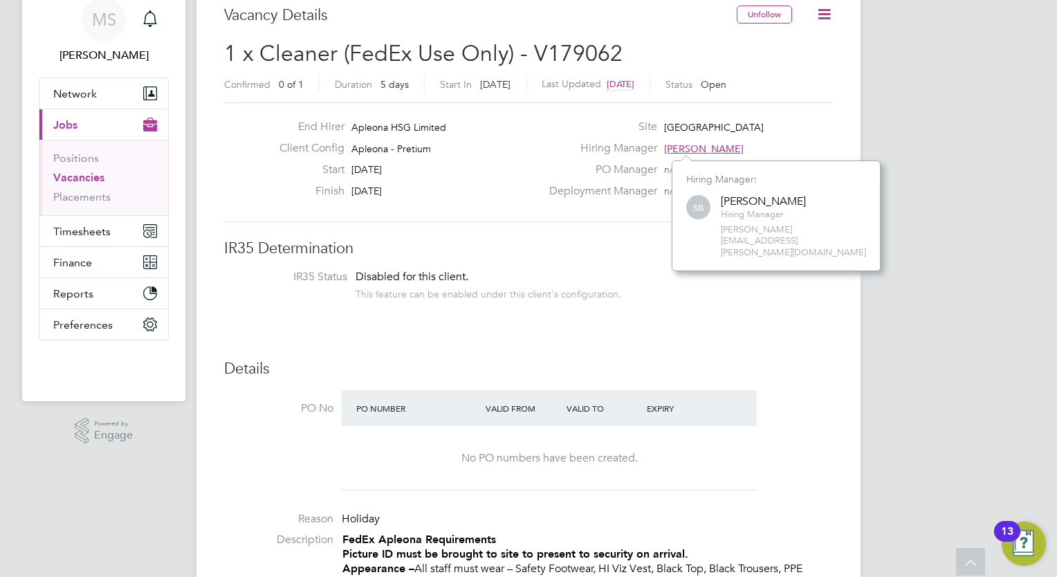
scroll to position [86, 208]
drag, startPoint x: 829, startPoint y: 228, endPoint x: 721, endPoint y: 231, distance: 108.6
click at [721, 231] on span "[PERSON_NAME][EMAIL_ADDRESS][PERSON_NAME][DOMAIN_NAME]" at bounding box center [793, 241] width 145 height 35
drag, startPoint x: 721, startPoint y: 231, endPoint x: 796, endPoint y: 109, distance: 143.4
click at [796, 109] on div "End Hirer Apleona HSG Limited Client Config Apleona - Pretium Start [DATE] Fini…" at bounding box center [528, 162] width 609 height 120
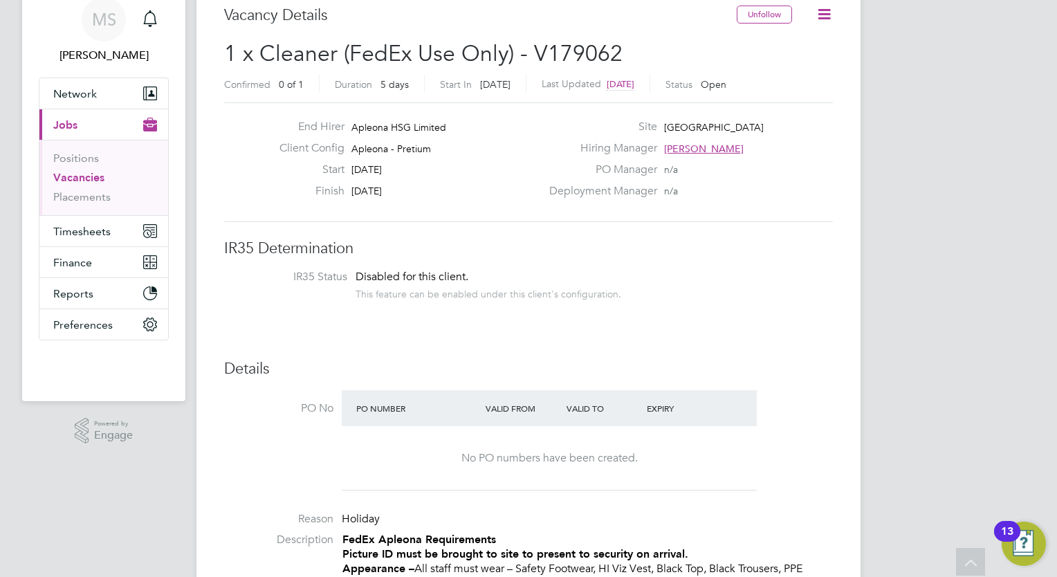
click at [791, 109] on div "End Hirer Apleona HSG Limited Client Config Apleona - Pretium Start [DATE] Fini…" at bounding box center [528, 162] width 609 height 120
drag, startPoint x: 426, startPoint y: 178, endPoint x: 318, endPoint y: 171, distance: 108.9
click at [318, 171] on div "Start [DATE]" at bounding box center [404, 173] width 273 height 21
drag, startPoint x: 318, startPoint y: 171, endPoint x: 441, endPoint y: 192, distance: 125.5
click at [441, 192] on div "Finish [DATE]" at bounding box center [404, 194] width 273 height 21
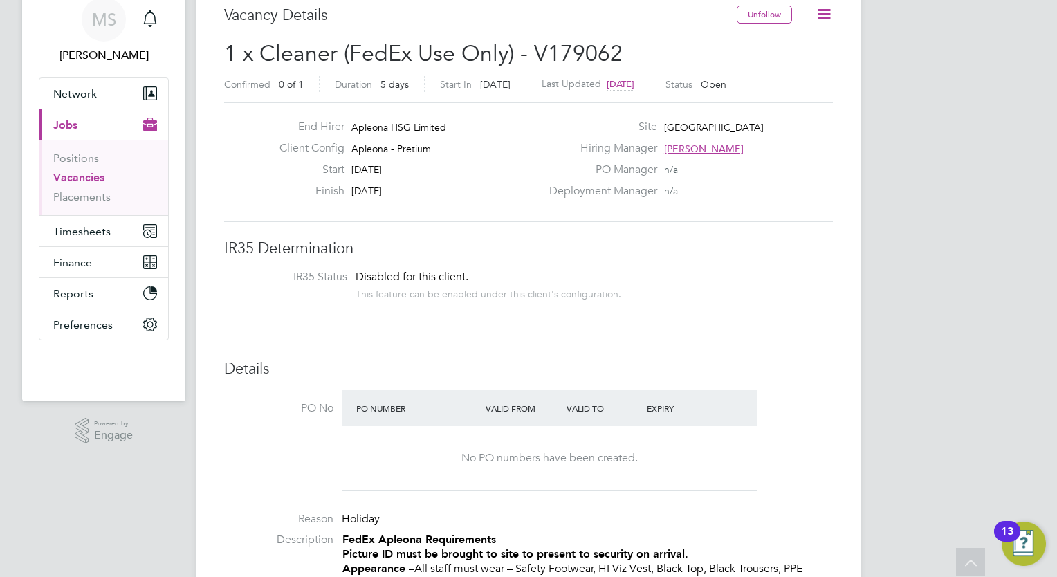
drag, startPoint x: 438, startPoint y: 192, endPoint x: 353, endPoint y: 167, distance: 88.2
click at [353, 167] on div "End Hirer Apleona HSG Limited Client Config Apleona - Pretium Start [DATE] Fini…" at bounding box center [404, 162] width 273 height 85
click at [353, 167] on span "[DATE]" at bounding box center [366, 169] width 30 height 12
click at [420, 195] on div "Finish [DATE]" at bounding box center [404, 194] width 273 height 21
drag, startPoint x: 398, startPoint y: 184, endPoint x: 347, endPoint y: 167, distance: 53.2
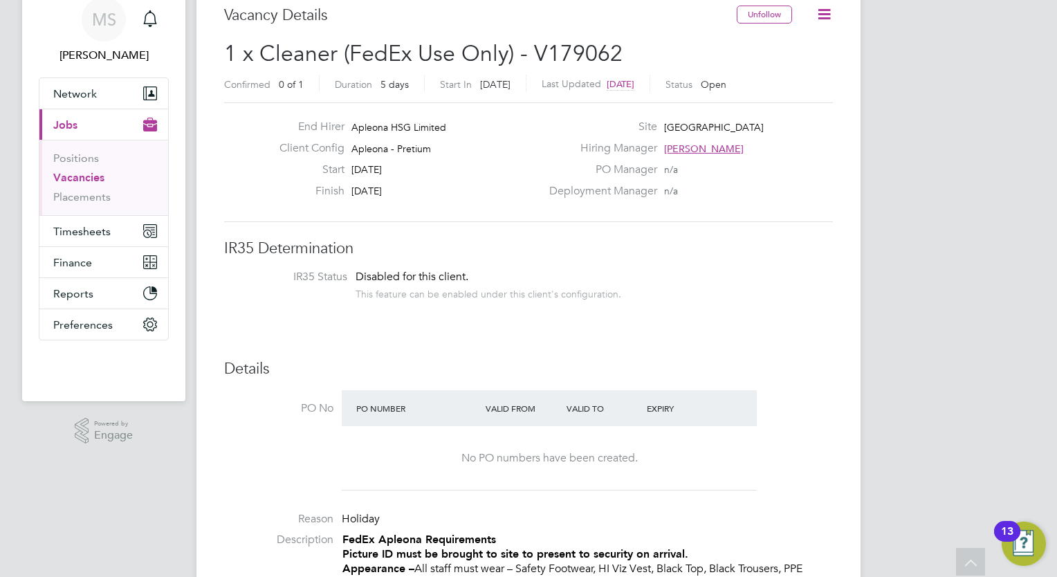
click at [347, 167] on div "End Hirer Apleona HSG Limited Client Config Apleona - Pretium Start [DATE] Fini…" at bounding box center [404, 162] width 273 height 85
click at [347, 167] on div "Start [DATE]" at bounding box center [404, 173] width 273 height 21
drag, startPoint x: 430, startPoint y: 227, endPoint x: 373, endPoint y: 181, distance: 73.3
click at [373, 181] on div "Start [DATE]" at bounding box center [404, 173] width 273 height 21
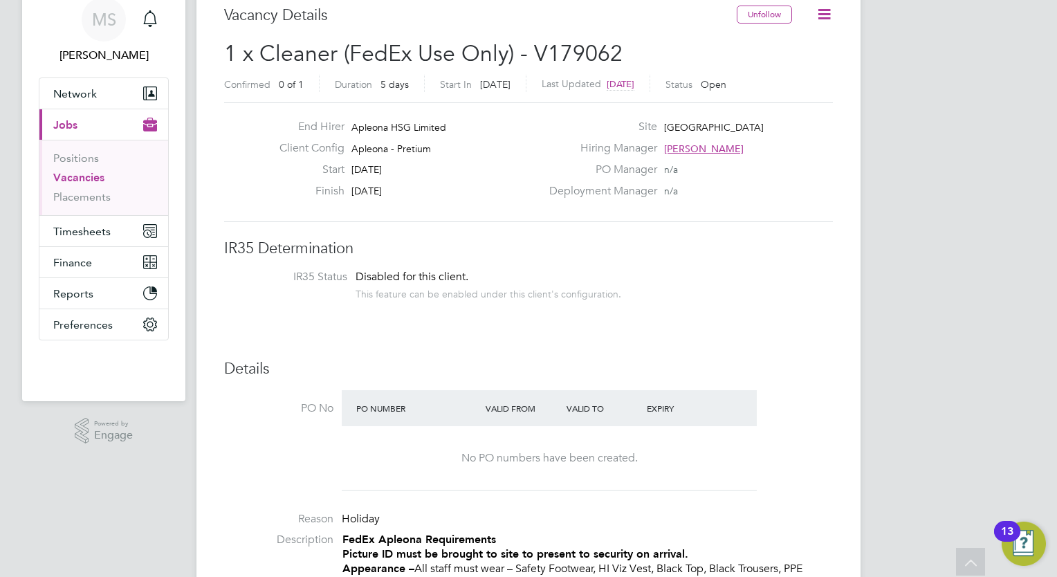
click at [450, 214] on div "End Hirer Apleona HSG Limited Client Config Apleona - Pretium Start [DATE] Fini…" at bounding box center [528, 162] width 609 height 120
click at [413, 187] on div "Finish [DATE]" at bounding box center [404, 194] width 273 height 21
drag, startPoint x: 413, startPoint y: 187, endPoint x: 357, endPoint y: 168, distance: 59.3
click at [357, 168] on div "End Hirer Apleona HSG Limited Client Config Apleona - Pretium Start [DATE] Fini…" at bounding box center [404, 162] width 273 height 85
click at [357, 168] on span "[DATE]" at bounding box center [366, 169] width 30 height 12
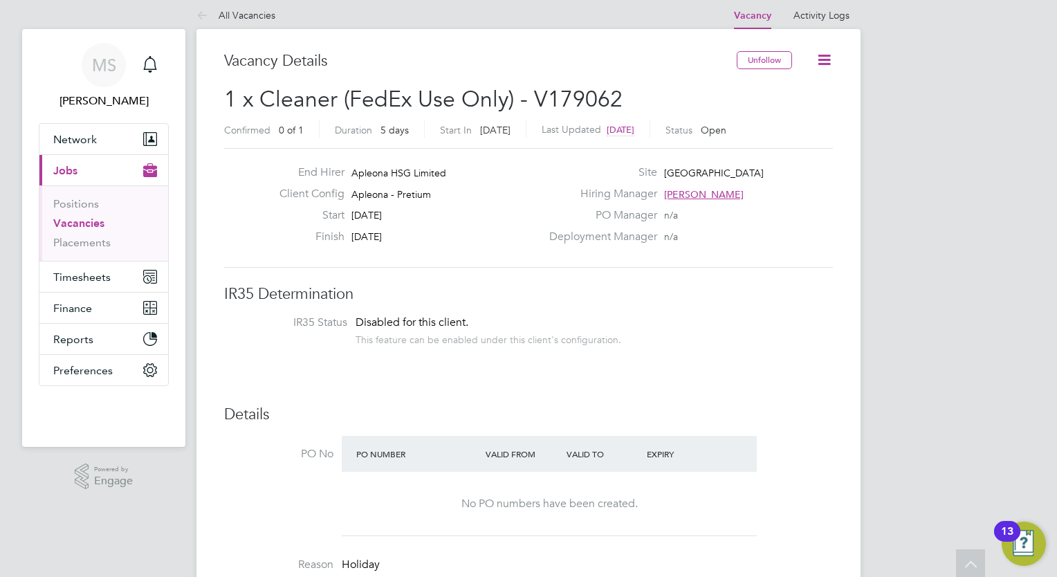
scroll to position [0, 0]
